Goal: Information Seeking & Learning: Learn about a topic

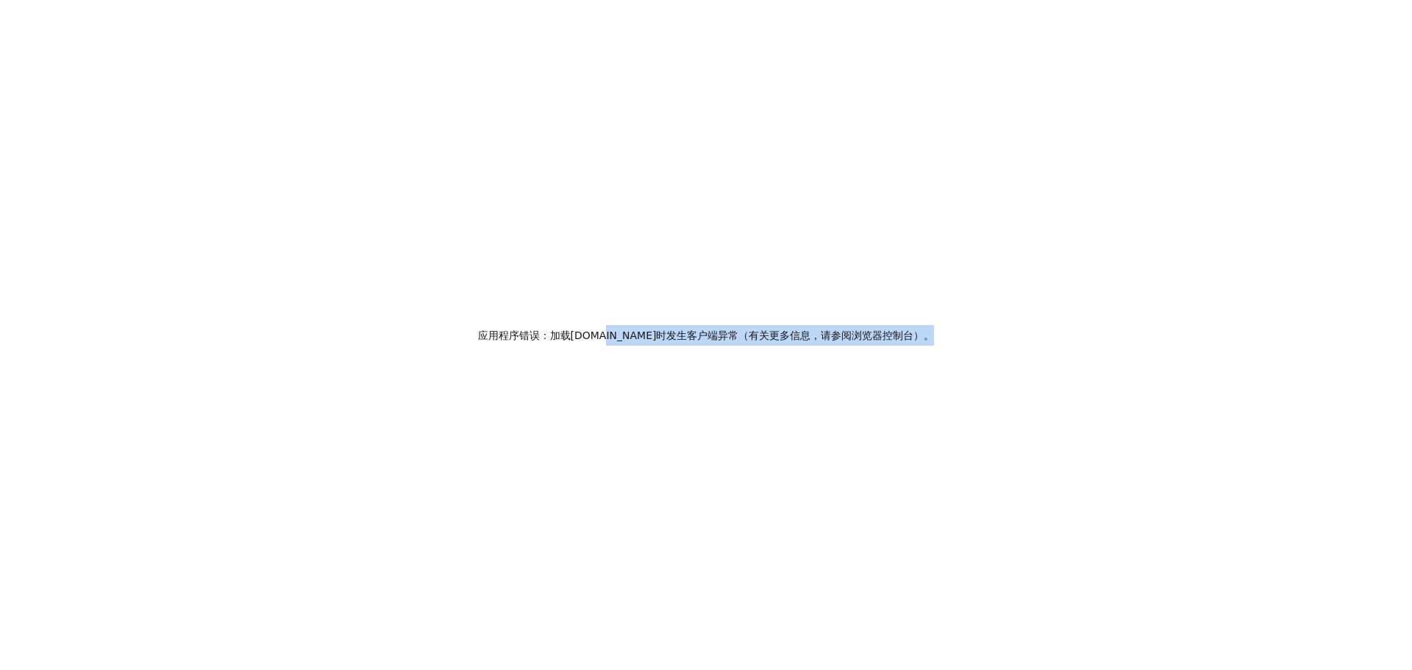
drag, startPoint x: 608, startPoint y: 338, endPoint x: 922, endPoint y: 333, distance: 314.2
click at [922, 333] on h2 "应用程序错误：加载 [DOMAIN_NAME] 时发生 客户端异常 （ 有关更多信息，请参阅 浏览器控制台）。" at bounding box center [706, 335] width 457 height 21
click at [978, 335] on div "应用程序错误：加载 [DOMAIN_NAME] 时发生 客户端异常 （ 有关更多信息，请参阅 浏览器控制台）。" at bounding box center [706, 335] width 1412 height 670
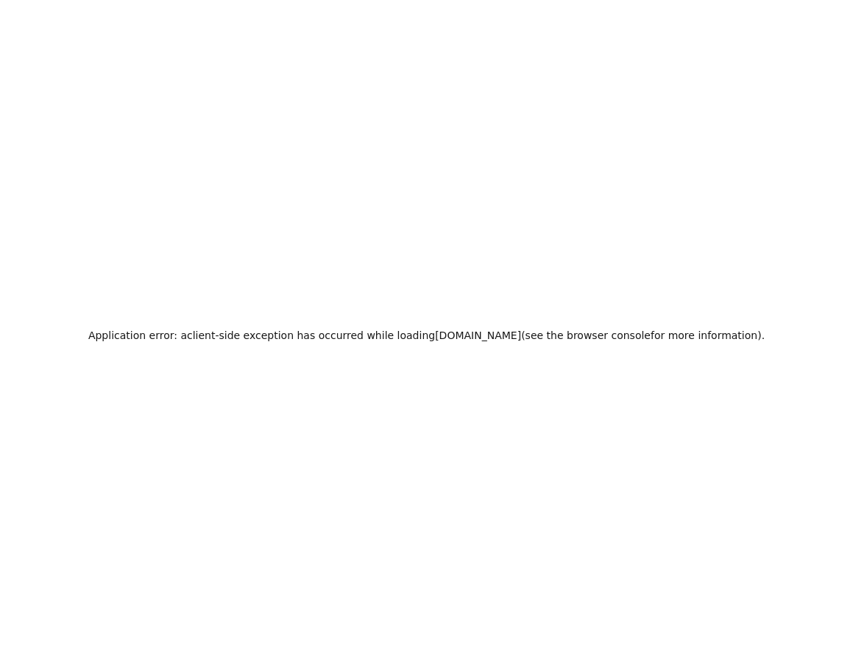
drag, startPoint x: 534, startPoint y: 210, endPoint x: 459, endPoint y: 185, distance: 78.9
click at [534, 210] on div "Application error: a client -side exception has occurred while loading [DOMAIN_…" at bounding box center [426, 335] width 853 height 670
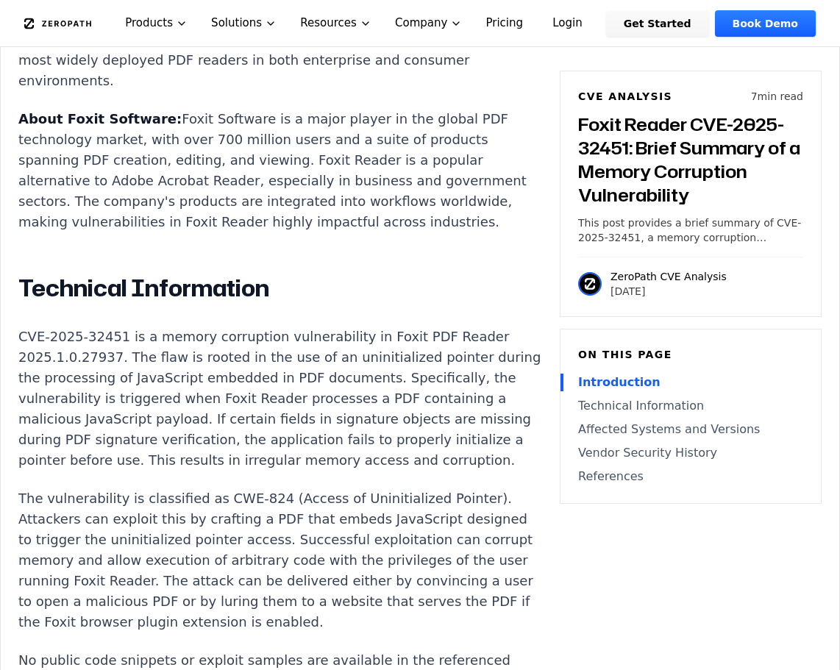
scroll to position [1103, 0]
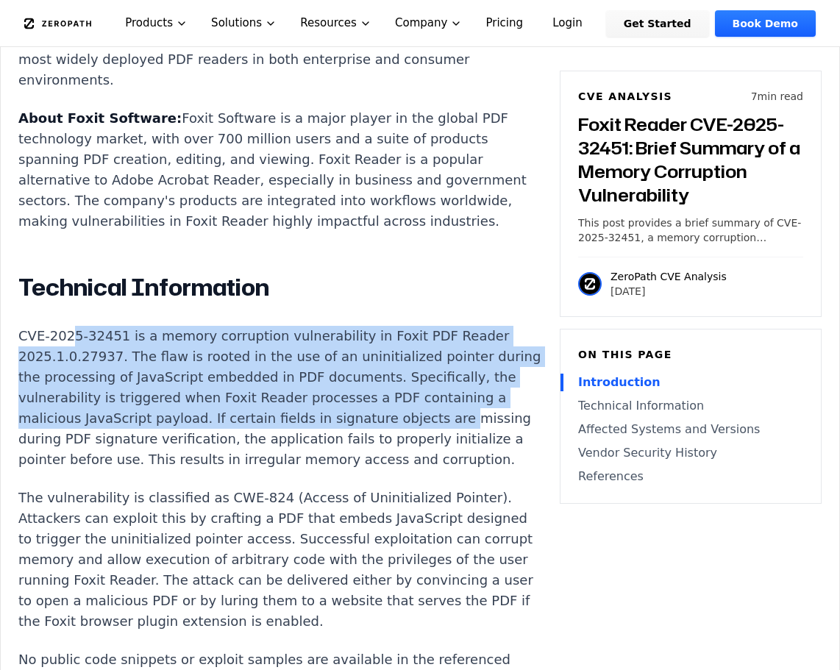
drag, startPoint x: 84, startPoint y: 319, endPoint x: 454, endPoint y: 402, distance: 379.2
click at [454, 402] on p "CVE-2025-32451 is a memory corruption vulnerability in Foxit PDF Reader 2025.1.…" at bounding box center [280, 398] width 524 height 144
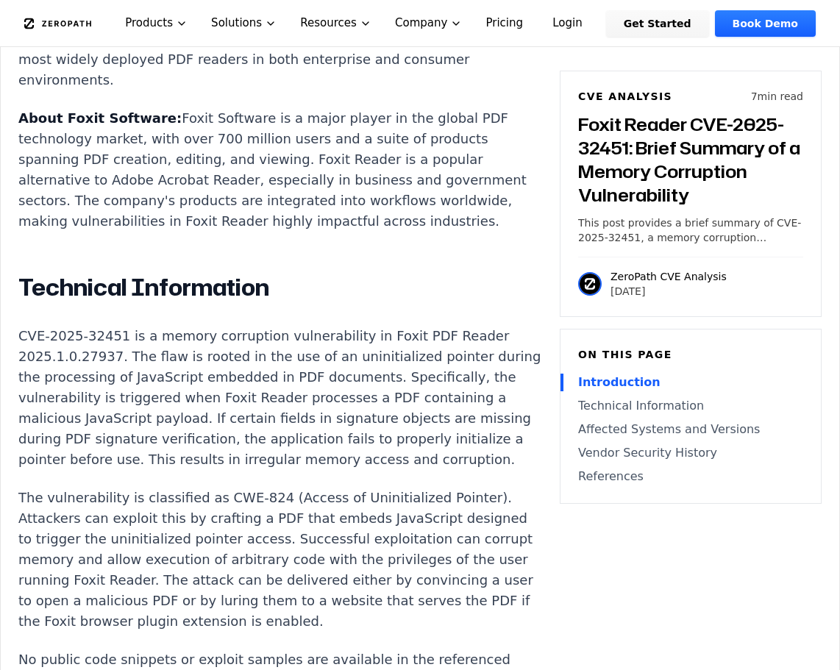
click at [403, 425] on p "CVE-2025-32451 is a memory corruption vulnerability in Foxit PDF Reader 2025.1.…" at bounding box center [280, 398] width 524 height 144
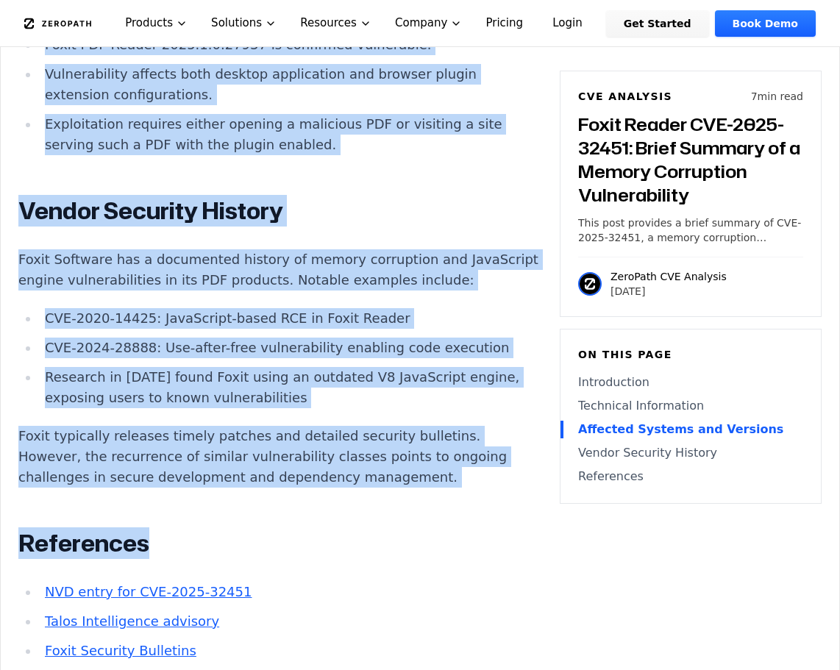
scroll to position [1986, 0]
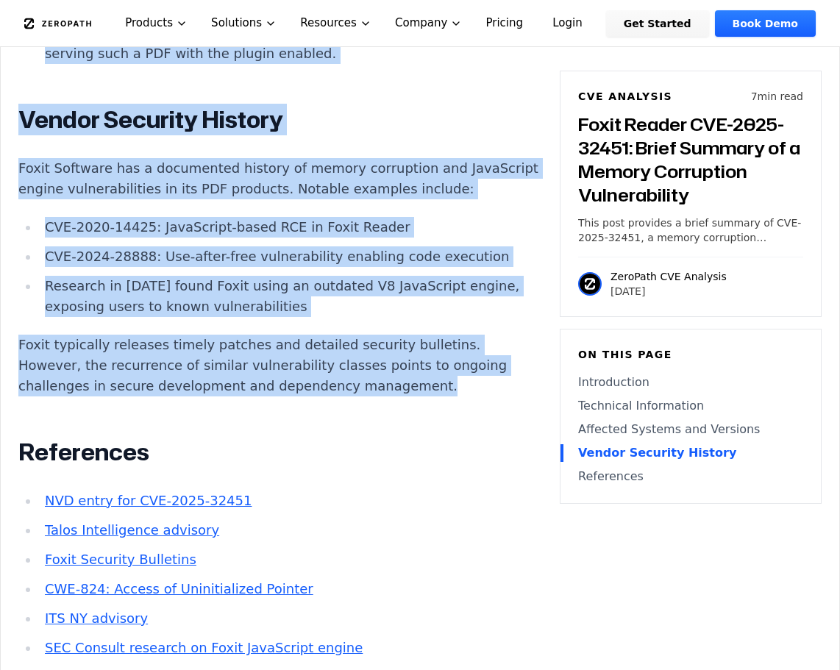
drag, startPoint x: 21, startPoint y: 241, endPoint x: 376, endPoint y: 373, distance: 378.2
copy div "Introduction Attackers can achieve arbitrary code execution on user systems if …"
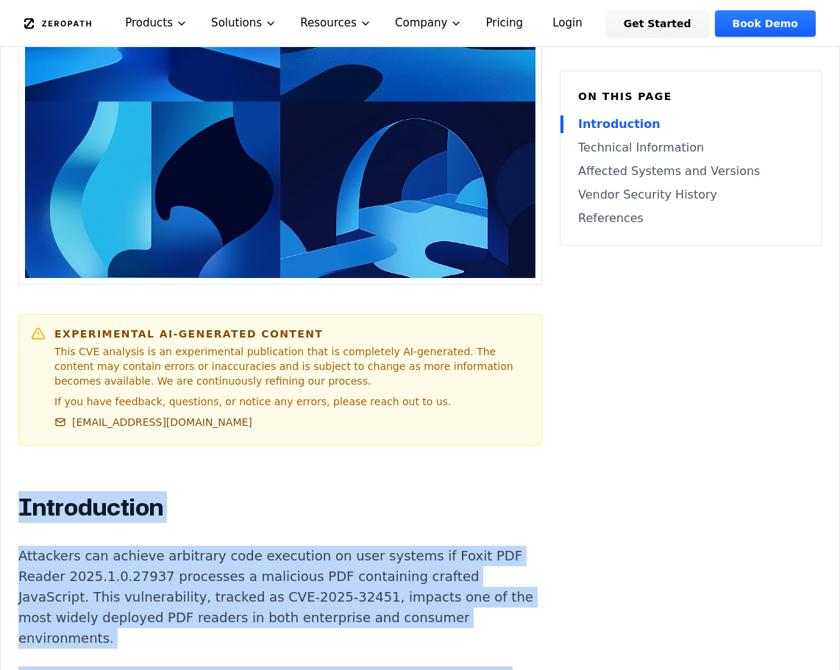
scroll to position [515, 0]
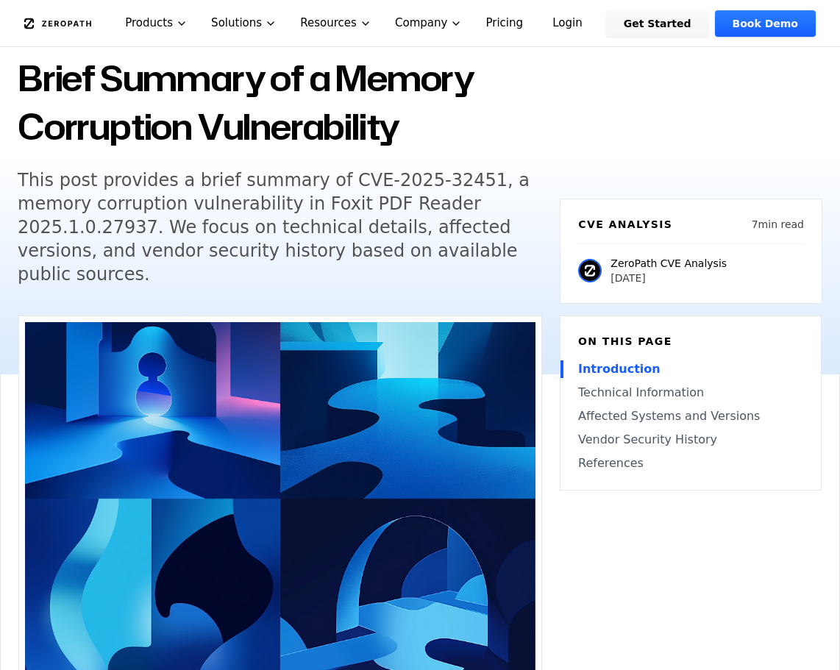
scroll to position [147, 0]
